Goal: Task Accomplishment & Management: Use online tool/utility

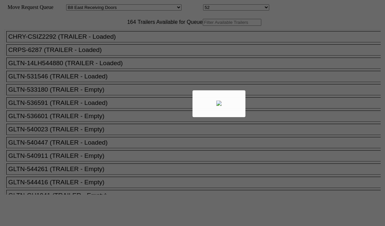
select select "536"
select select "8220"
click at [119, 36] on body "Move Request Queue Area Started San Pedro Lost San Pedro Appt San Pedro B4 West…" at bounding box center [193, 112] width 380 height 218
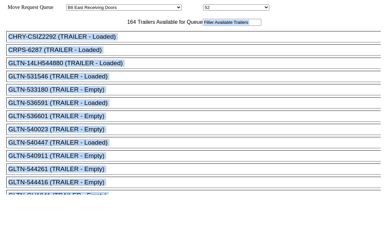
click at [203, 26] on input "text" at bounding box center [232, 22] width 59 height 7
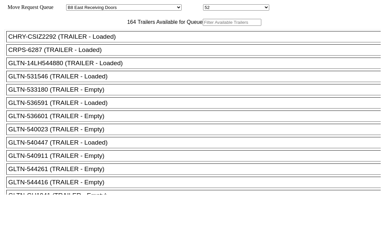
click at [203, 26] on input "text" at bounding box center [232, 22] width 59 height 7
paste input "XPOU414173"
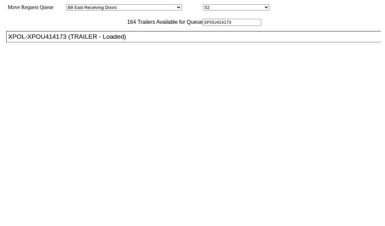
type input "XPOU414173"
click at [93, 40] on div "XPOL-XPOU414173 (TRAILER - Loaded)" at bounding box center [196, 36] width 377 height 7
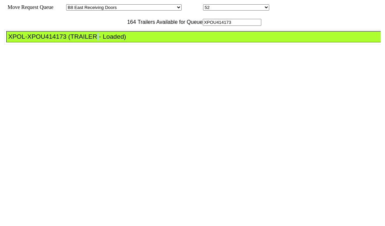
click at [93, 40] on div "XPOL-XPOU414173 (TRAILER - Loaded)" at bounding box center [196, 36] width 377 height 7
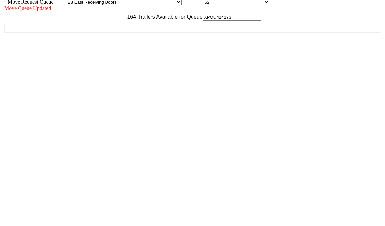
scroll to position [7, 0]
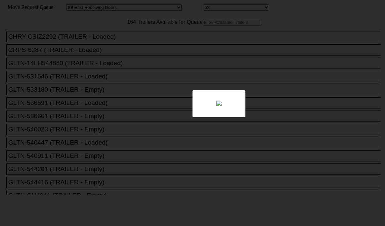
select select "536"
select select "8220"
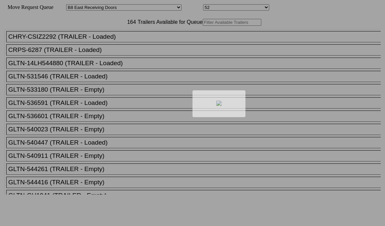
select select "536"
select select "8220"
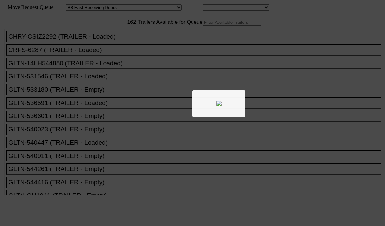
select select "536"
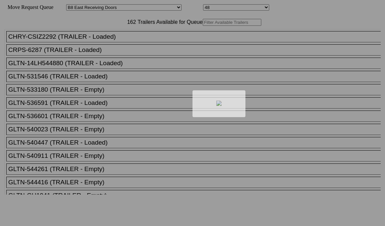
click at [107, 36] on div at bounding box center [192, 113] width 385 height 226
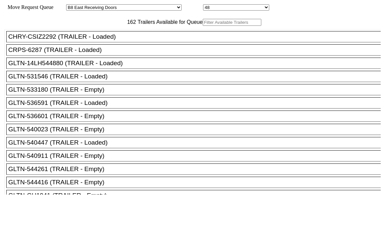
click at [203, 26] on input "text" at bounding box center [232, 22] width 59 height 7
paste input "HAMU1207208"
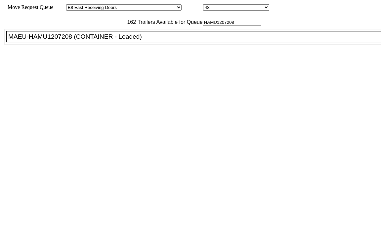
type input "HAMU1207208"
click at [87, 40] on div "MAEU-HAMU1207208 (CONTAINER - Loaded)" at bounding box center [196, 36] width 377 height 7
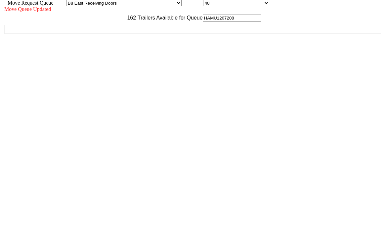
scroll to position [7, 0]
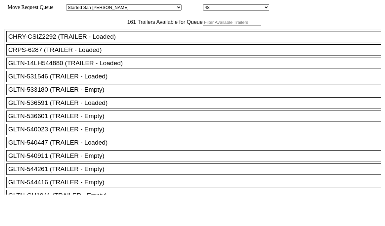
paste input "HLXU5373101"
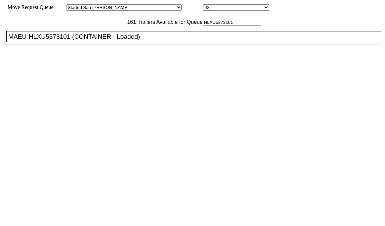
type input "HLXU5373101"
click at [88, 40] on div "MAEU-HLXU5373101 (CONTAINER - Loaded)" at bounding box center [196, 36] width 377 height 7
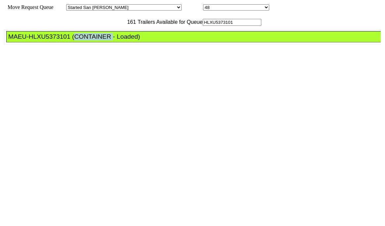
click at [88, 40] on div "MAEU-HLXU5373101 (CONTAINER - Loaded)" at bounding box center [196, 36] width 377 height 7
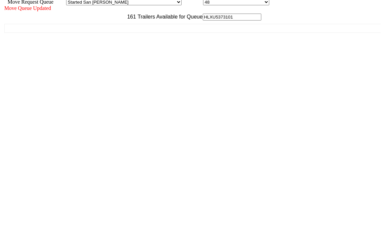
scroll to position [7, 0]
